Goal: Information Seeking & Learning: Learn about a topic

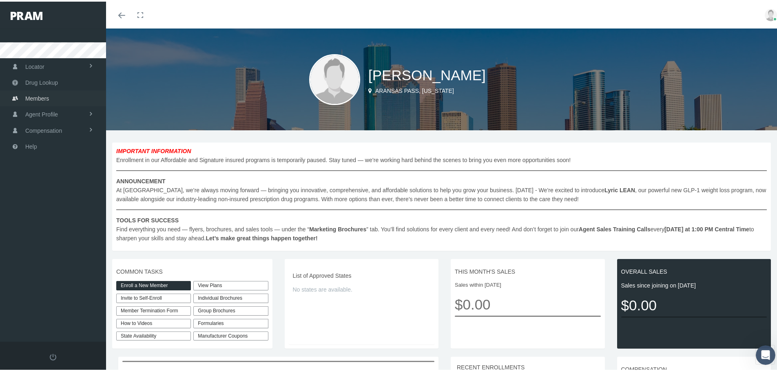
click at [38, 94] on span "Members" at bounding box center [37, 96] width 24 height 15
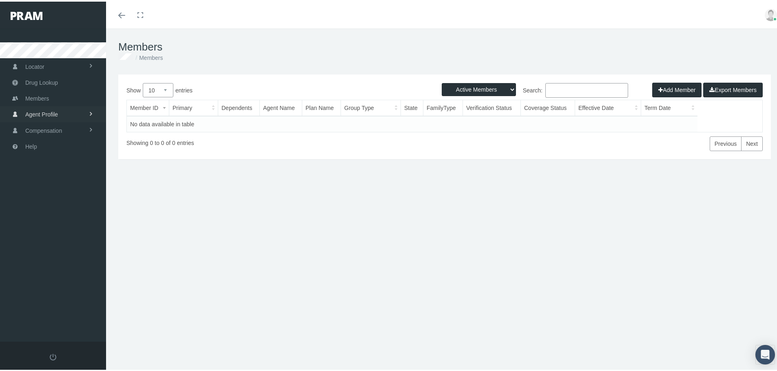
drag, startPoint x: 0, startPoint y: 0, endPoint x: 36, endPoint y: 113, distance: 118.1
click at [36, 113] on span "Agent Profile" at bounding box center [41, 112] width 33 height 15
click at [28, 127] on span "View" at bounding box center [30, 131] width 12 height 14
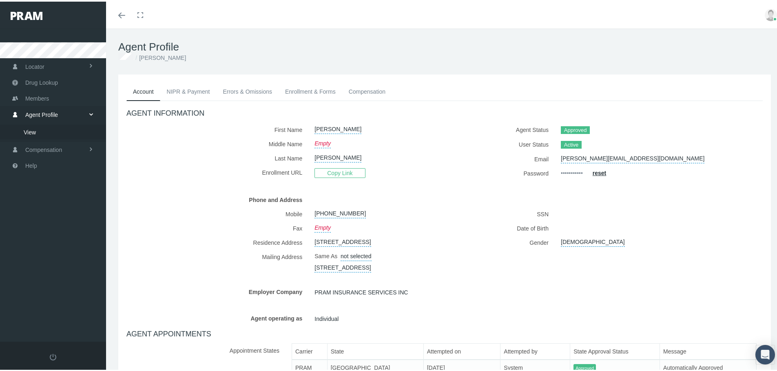
click at [187, 92] on link "NIPR & Payment" at bounding box center [188, 90] width 56 height 18
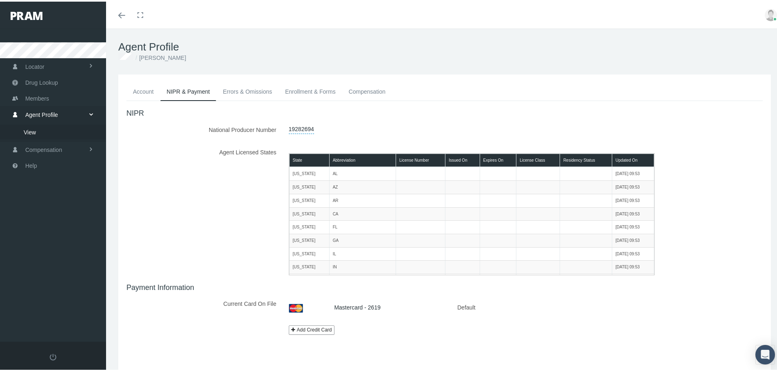
click at [238, 88] on link "Errors & Omissions" at bounding box center [247, 90] width 62 height 18
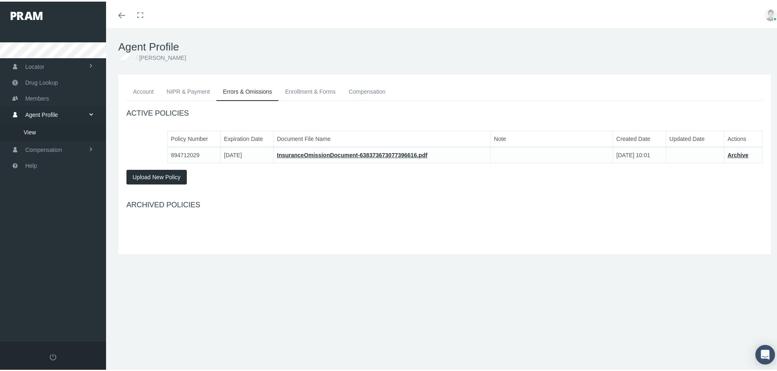
click at [307, 90] on link "Enrollment & Forms" at bounding box center [311, 90] width 64 height 18
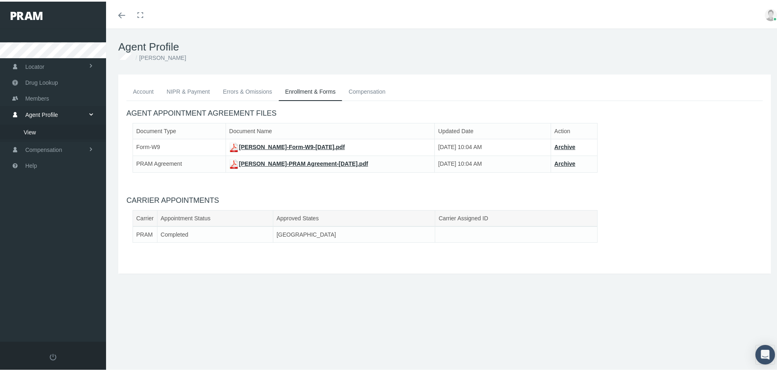
click at [376, 92] on link "Compensation" at bounding box center [367, 90] width 50 height 18
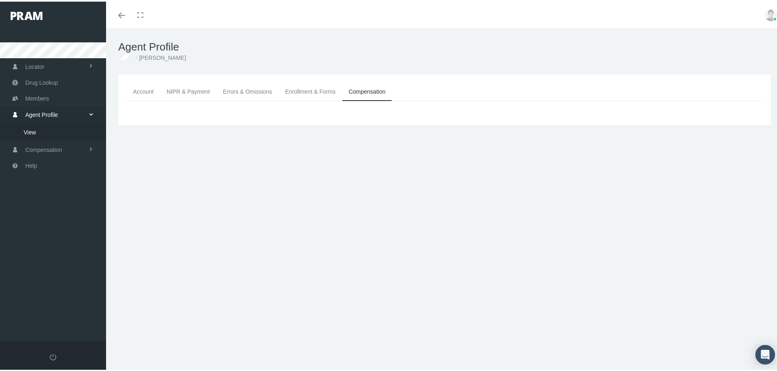
click at [378, 91] on link "Compensation" at bounding box center [367, 90] width 50 height 18
click at [137, 88] on link "Account" at bounding box center [143, 90] width 34 height 18
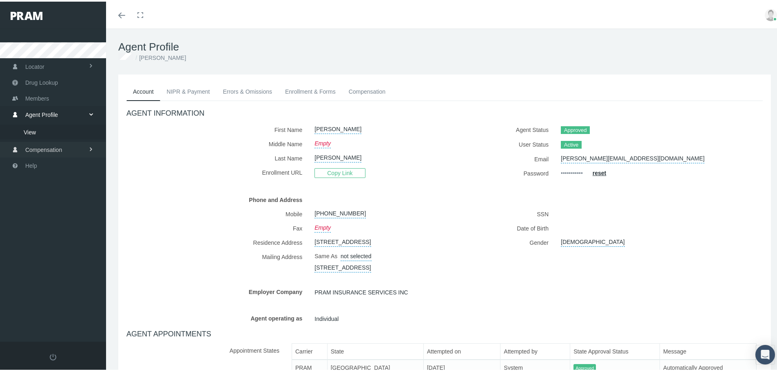
click at [31, 148] on span "Compensation" at bounding box center [43, 148] width 37 height 15
click at [31, 148] on span "Compensation Summary" at bounding box center [55, 147] width 63 height 14
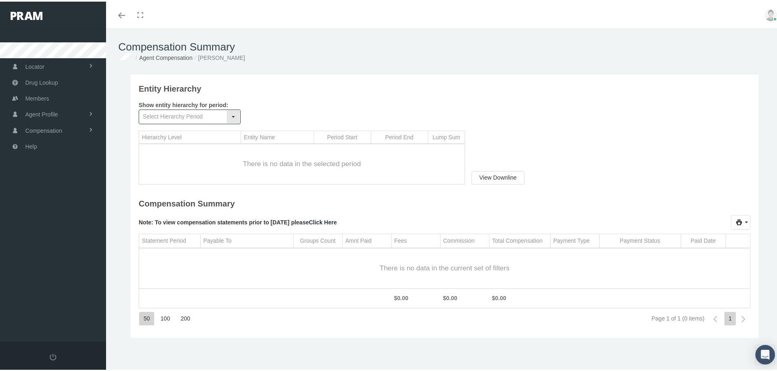
click at [195, 115] on input "text" at bounding box center [182, 115] width 87 height 14
click at [207, 137] on div "No data to display" at bounding box center [189, 131] width 100 height 17
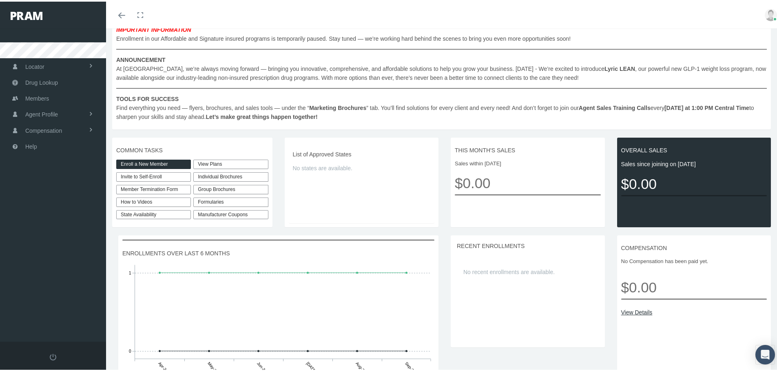
scroll to position [122, 0]
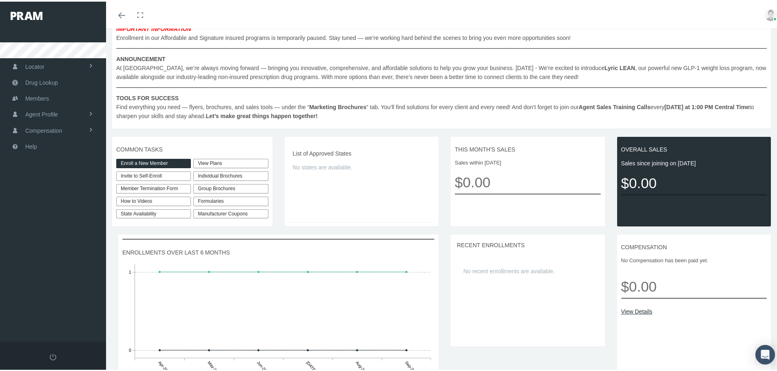
click at [221, 160] on link "View Plans" at bounding box center [230, 161] width 75 height 9
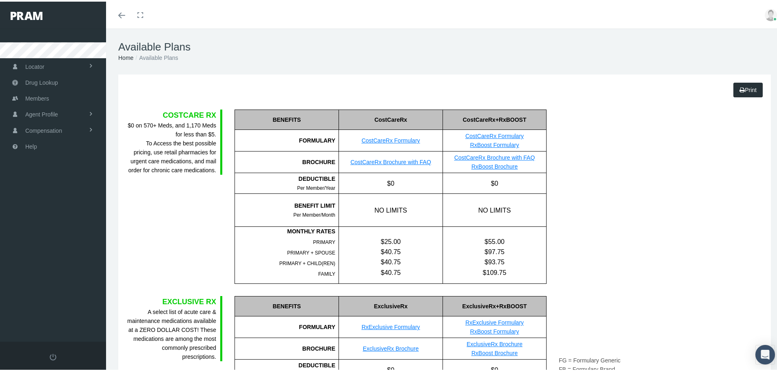
click at [120, 16] on icon "Toggle menubar" at bounding box center [121, 13] width 7 height 5
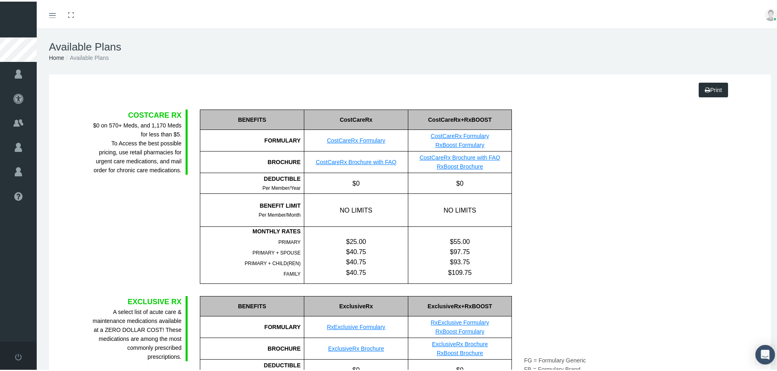
click at [53, 10] on link "Toggle menubar" at bounding box center [52, 13] width 19 height 27
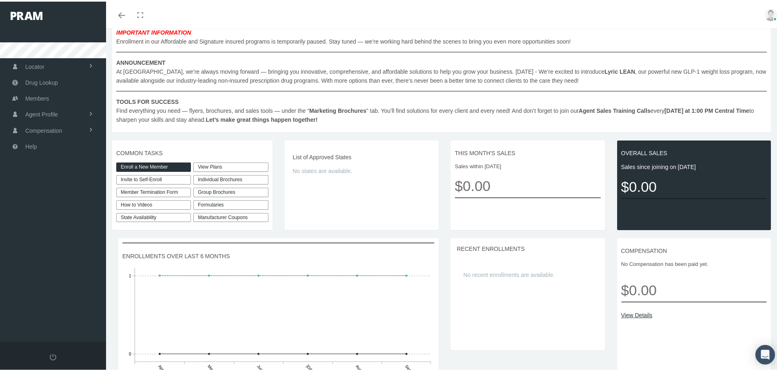
scroll to position [122, 0]
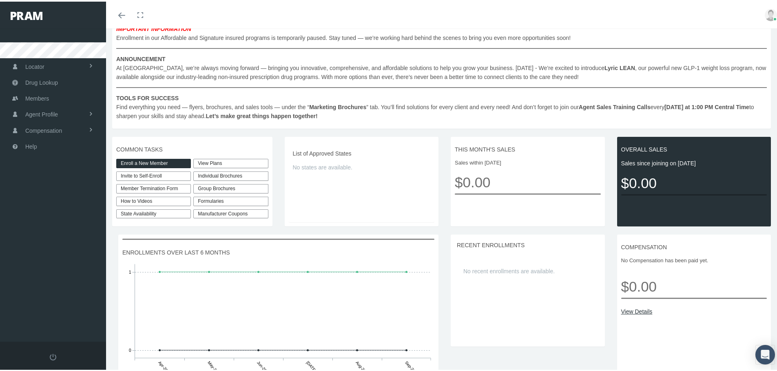
click at [216, 176] on div "Individual Brochures" at bounding box center [230, 174] width 75 height 9
click at [215, 192] on link "Non-Insured Programs" at bounding box center [252, 190] width 113 height 11
click at [243, 176] on div "Individual Brochures" at bounding box center [230, 174] width 75 height 9
click at [248, 210] on link "CostCare Rx Non-Insured Program" at bounding box center [252, 206] width 113 height 11
click at [233, 177] on div "Individual Brochures" at bounding box center [230, 174] width 75 height 9
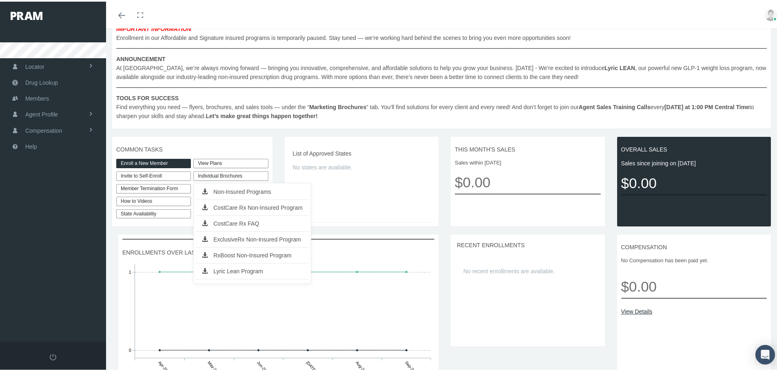
click at [256, 223] on link "CostCare Rx FAQ" at bounding box center [252, 222] width 113 height 11
click at [221, 178] on div "Individual Brochures" at bounding box center [230, 174] width 75 height 9
click at [221, 238] on link "ExclusiveRx Non-Insured Program" at bounding box center [252, 237] width 113 height 11
click at [230, 173] on div "Individual Brochures" at bounding box center [230, 174] width 75 height 9
click at [222, 252] on link "RxBoost Non-Insured Program" at bounding box center [252, 253] width 113 height 11
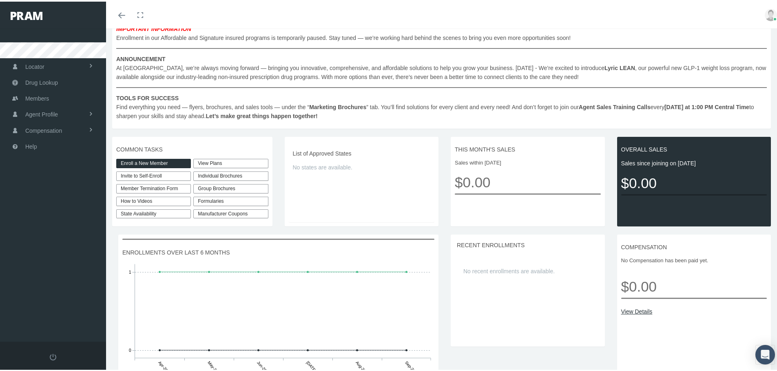
click at [249, 173] on div "Individual Brochures" at bounding box center [230, 174] width 75 height 9
click at [242, 271] on link "Lyric Lean Program" at bounding box center [252, 269] width 113 height 11
click at [219, 212] on link "Manufacturer Coupons" at bounding box center [230, 212] width 75 height 9
